Goal: Check status: Check status

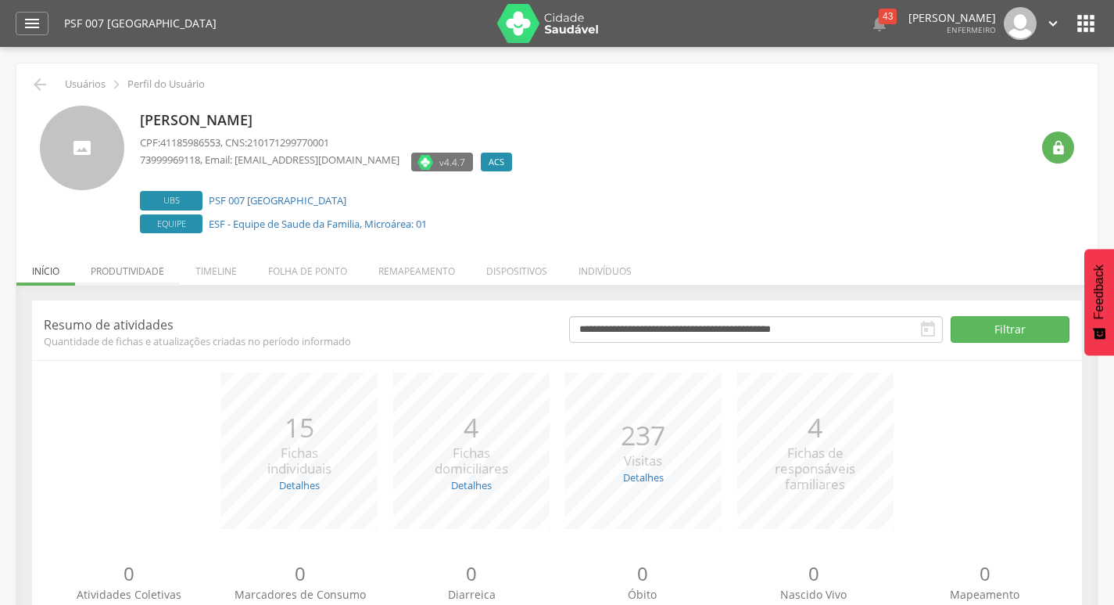
click at [160, 266] on li "Produtividade" at bounding box center [127, 267] width 105 height 37
click at [114, 258] on li "Produtividade" at bounding box center [127, 267] width 105 height 37
click at [115, 269] on li "Produtividade" at bounding box center [127, 267] width 105 height 37
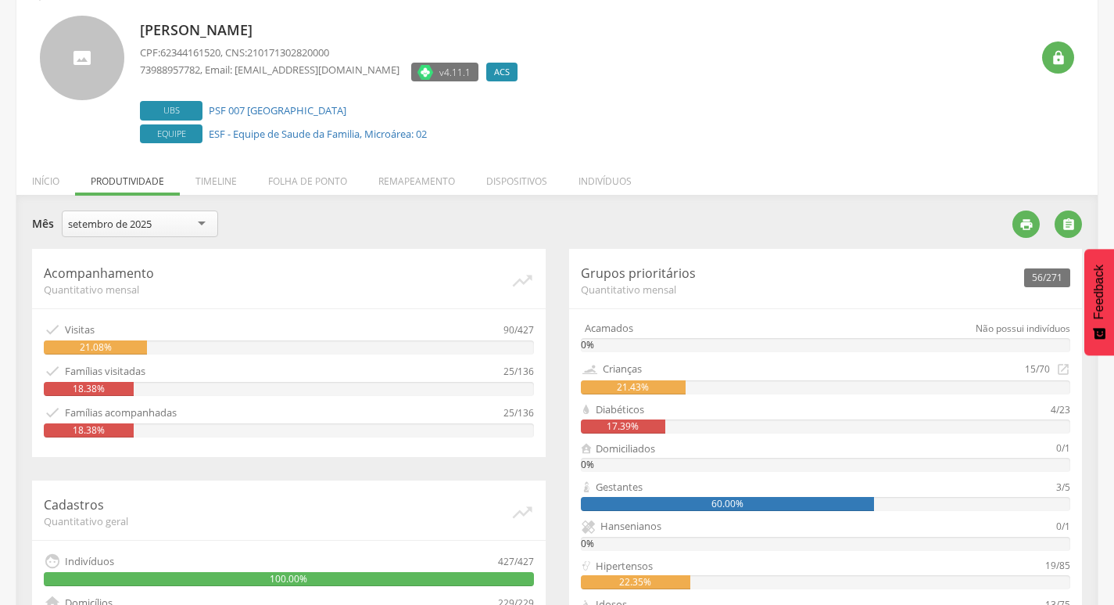
scroll to position [156, 0]
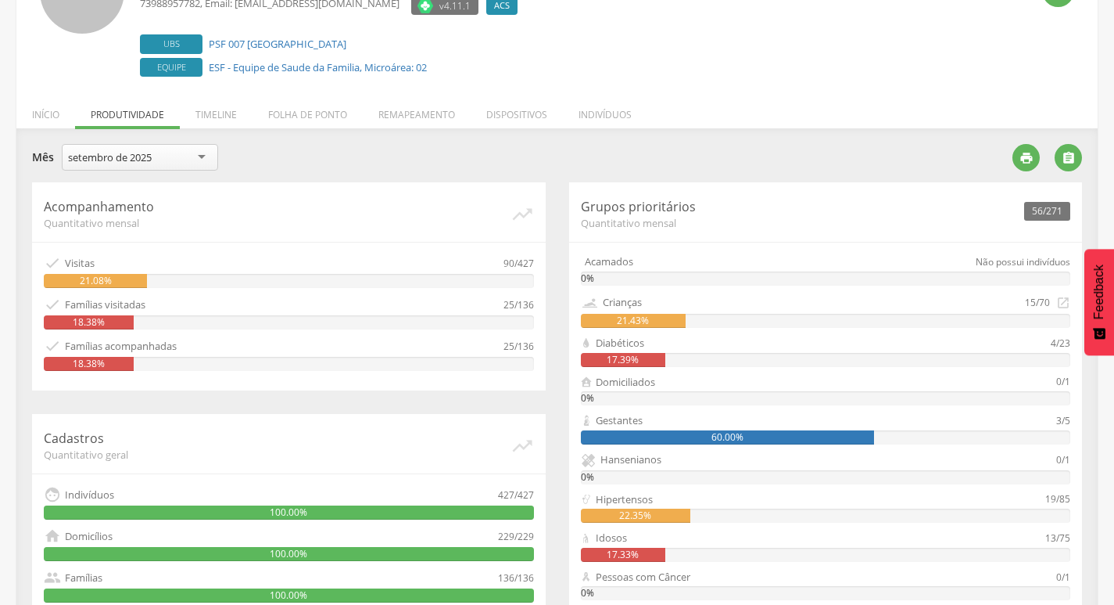
click at [213, 158] on div "setembro de 2025" at bounding box center [140, 157] width 156 height 27
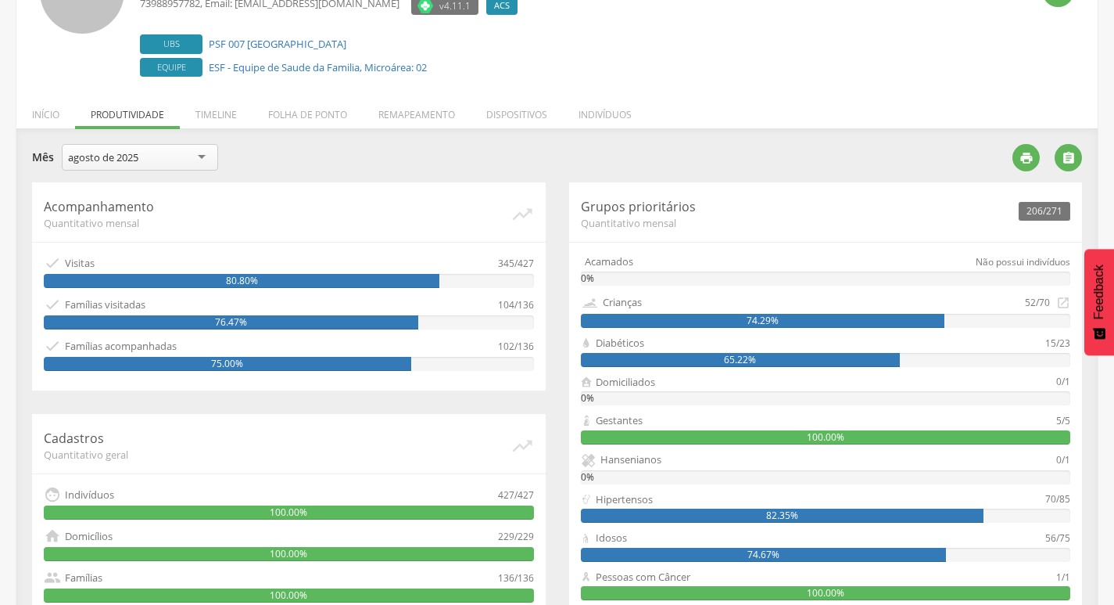
click at [194, 156] on div "agosto de 2025" at bounding box center [140, 157] width 156 height 27
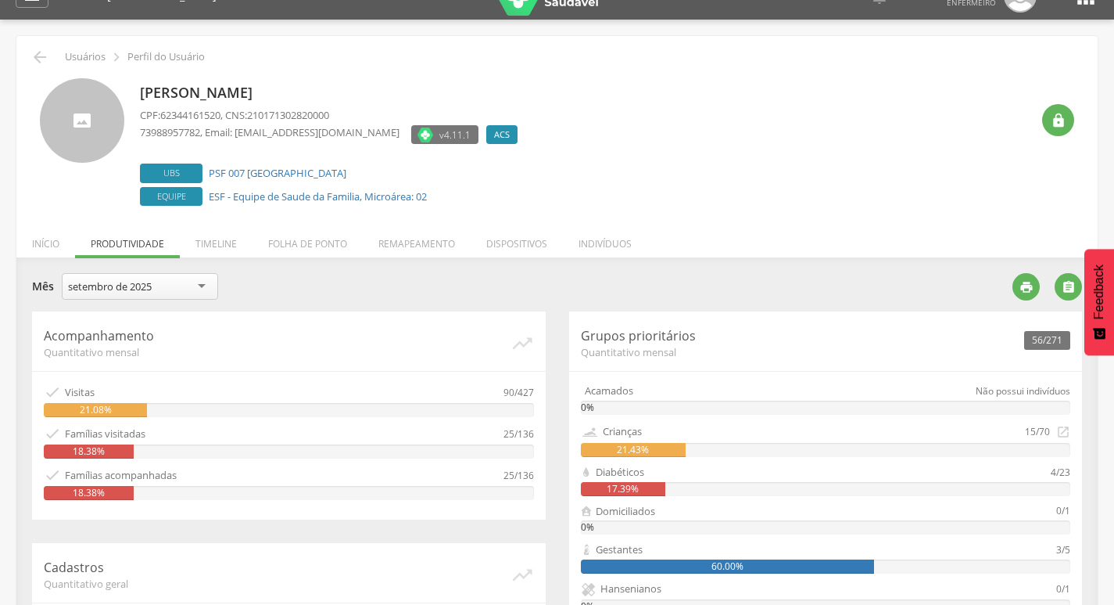
scroll to position [0, 0]
